Goal: Check status: Check status

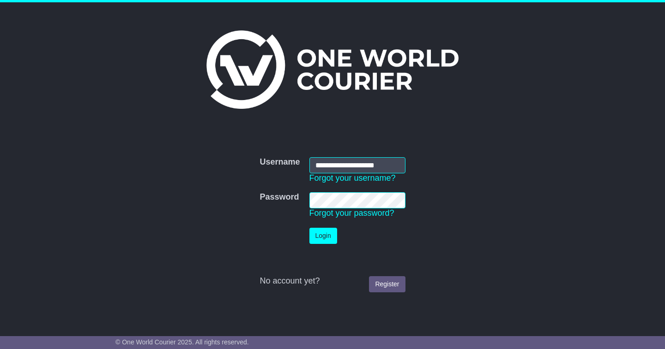
type input "**********"
click at [323, 236] on button "Login" at bounding box center [323, 236] width 28 height 16
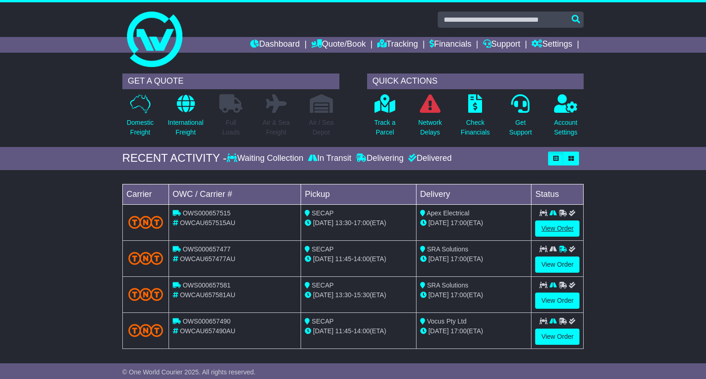
click at [553, 228] on link "View Order" at bounding box center [557, 228] width 44 height 16
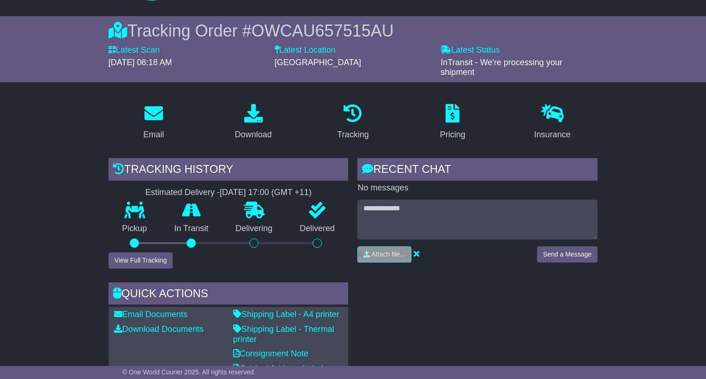
scroll to position [68, 0]
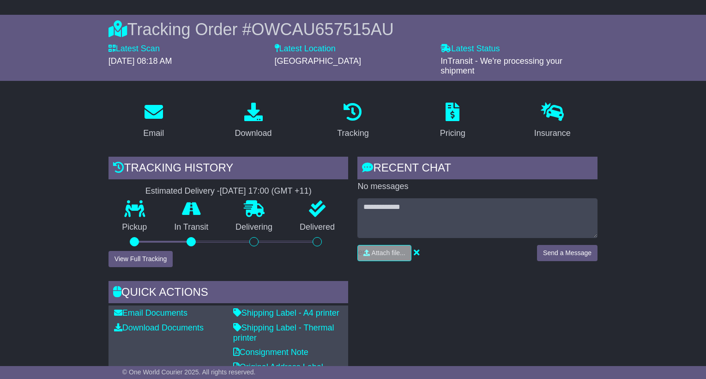
click at [136, 252] on button "View Full Tracking" at bounding box center [140, 259] width 64 height 16
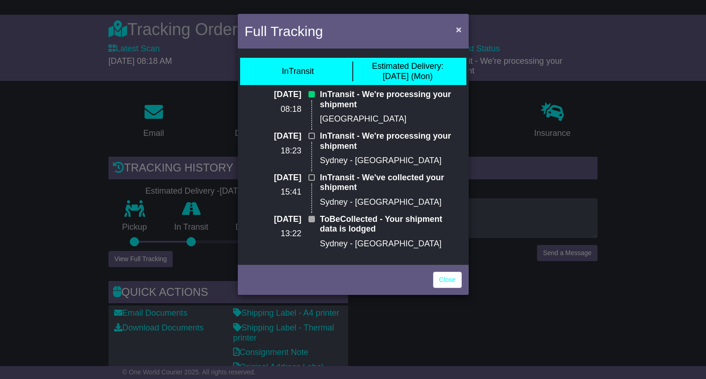
click at [456, 30] on span "×" at bounding box center [459, 29] width 6 height 11
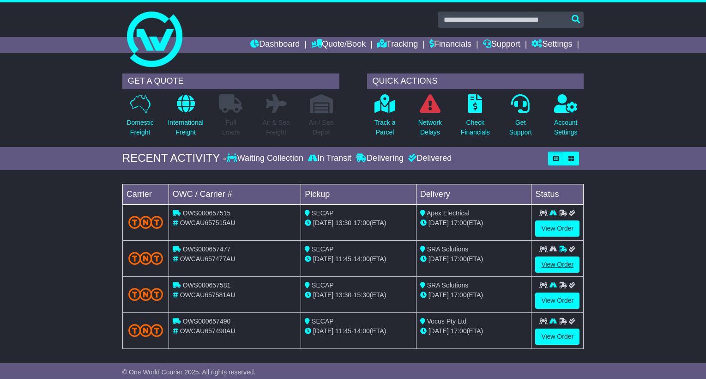
click at [554, 263] on link "View Order" at bounding box center [557, 264] width 44 height 16
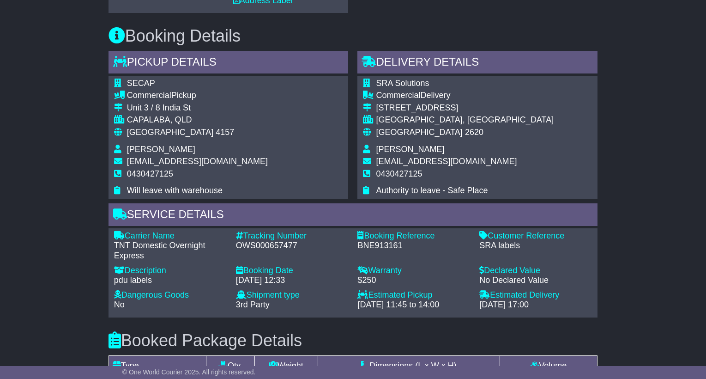
scroll to position [446, 0]
